Goal: Task Accomplishment & Management: Manage account settings

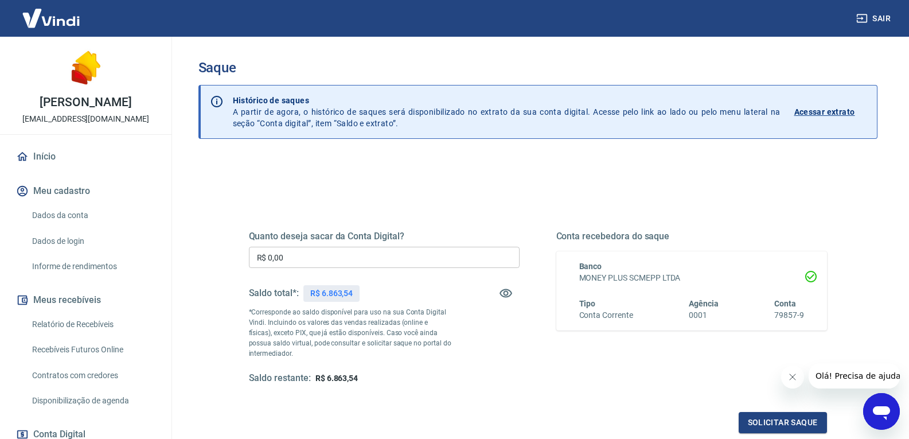
click at [301, 263] on input "R$ 0,00" at bounding box center [384, 257] width 271 height 21
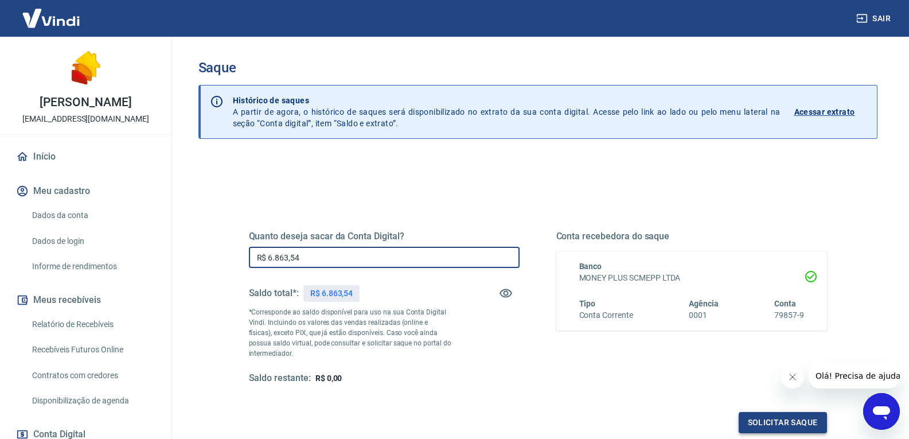
type input "R$ 6.863,54"
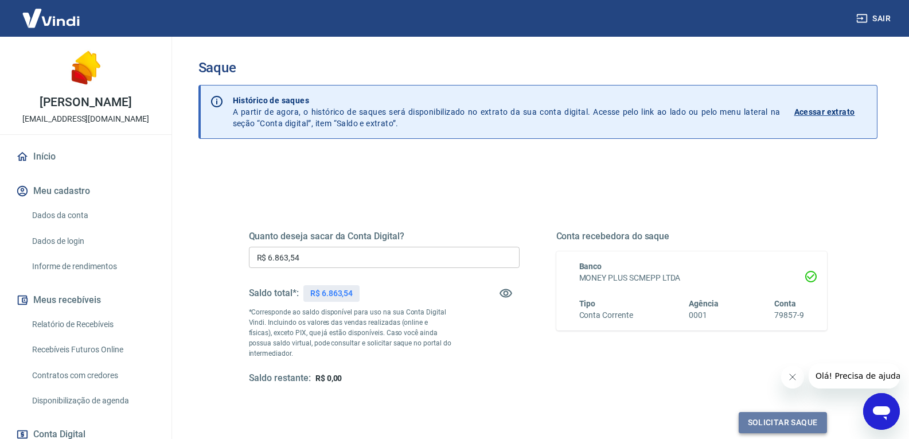
click at [771, 419] on button "Solicitar saque" at bounding box center [783, 422] width 88 height 21
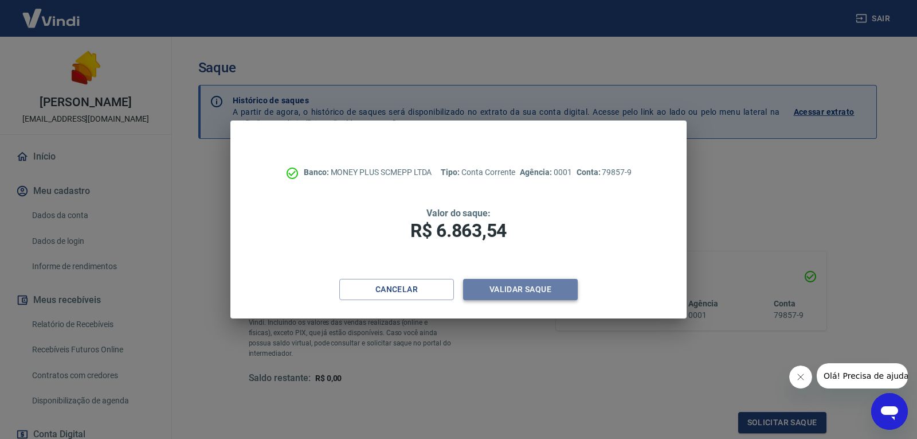
click at [506, 289] on button "Validar saque" at bounding box center [520, 289] width 115 height 21
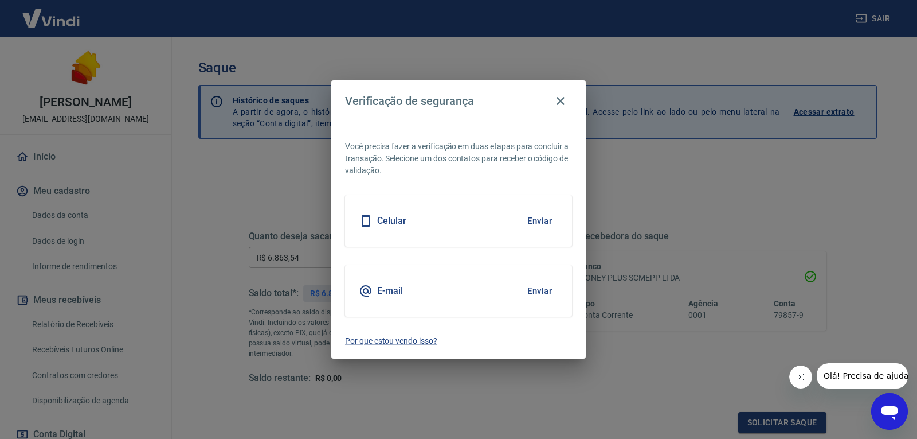
click at [428, 276] on div "E-mail Enviar" at bounding box center [458, 291] width 227 height 52
click at [421, 287] on div "E-mail Enviar" at bounding box center [458, 291] width 227 height 52
click at [545, 291] on button "Enviar" at bounding box center [539, 291] width 37 height 24
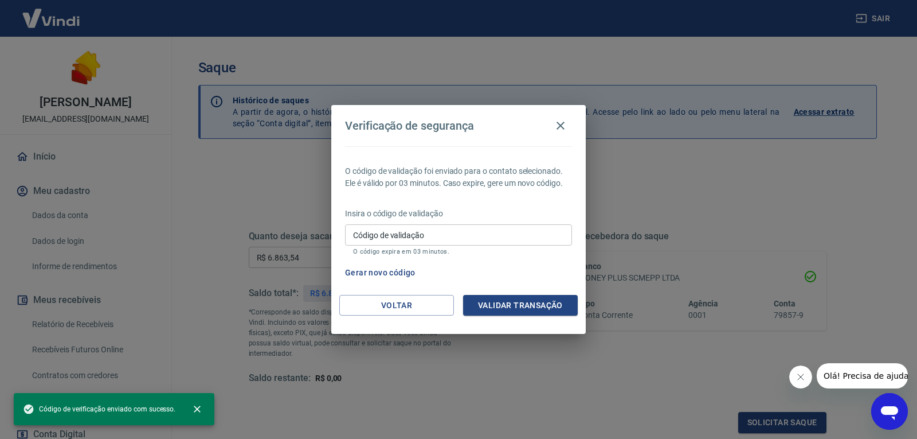
click at [369, 236] on input "Código de validação" at bounding box center [458, 234] width 227 height 21
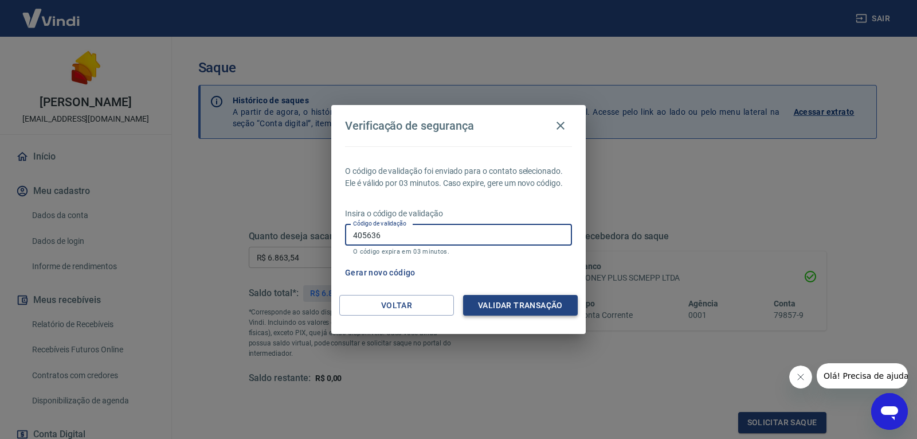
type input "405636"
click at [513, 307] on button "Validar transação" at bounding box center [520, 305] width 115 height 21
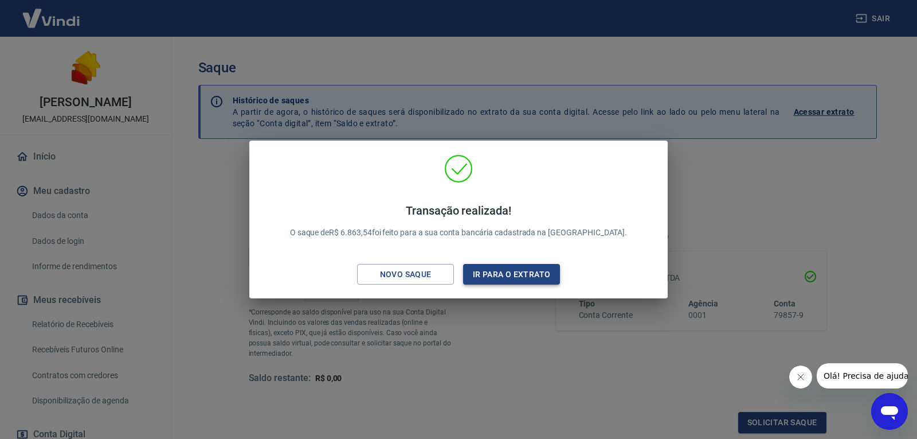
click at [497, 273] on button "Ir para o extrato" at bounding box center [511, 274] width 97 height 21
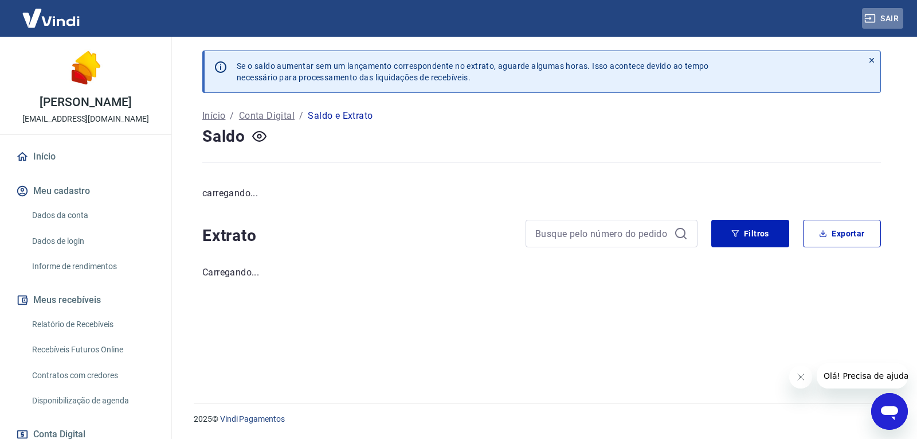
click at [889, 18] on button "Sair" at bounding box center [882, 18] width 41 height 21
